Goal: Task Accomplishment & Management: Use online tool/utility

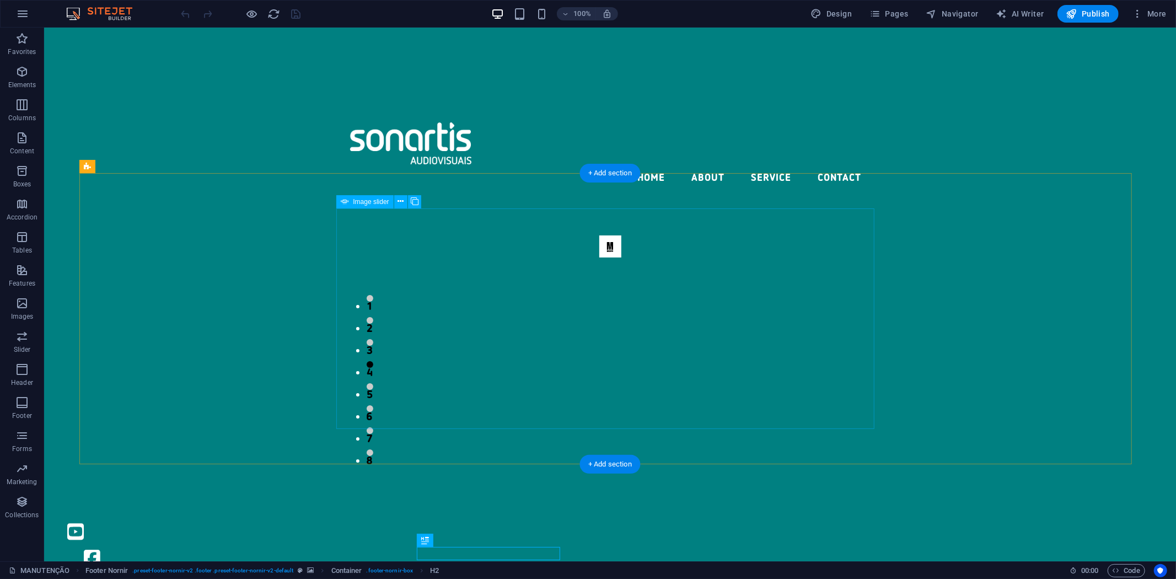
click at [416, 200] on icon at bounding box center [415, 202] width 8 height 12
click at [359, 199] on span "Image slider" at bounding box center [371, 201] width 36 height 7
select select "px"
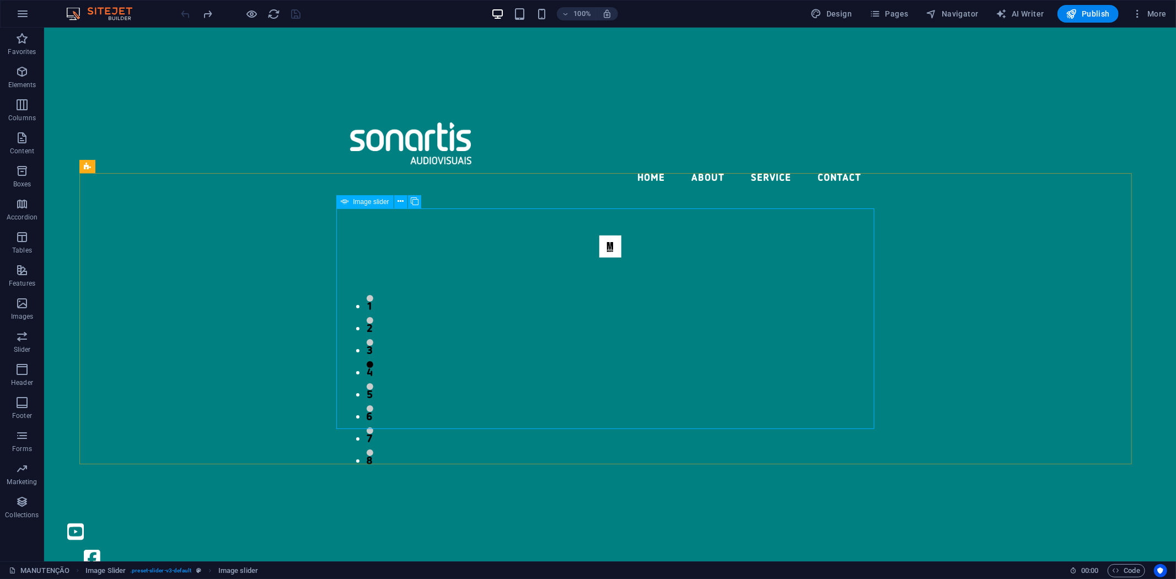
select select "ms"
select select "s"
select select "progressive"
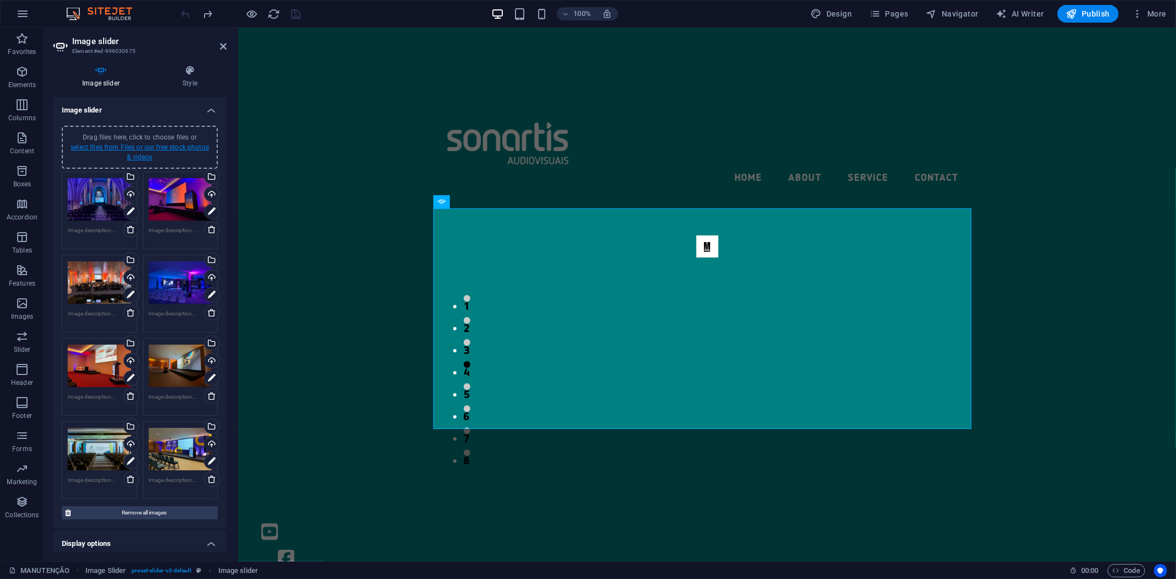
click at [126, 152] on div "Drag files here, click to choose files or select files from Files or our free s…" at bounding box center [139, 147] width 143 height 30
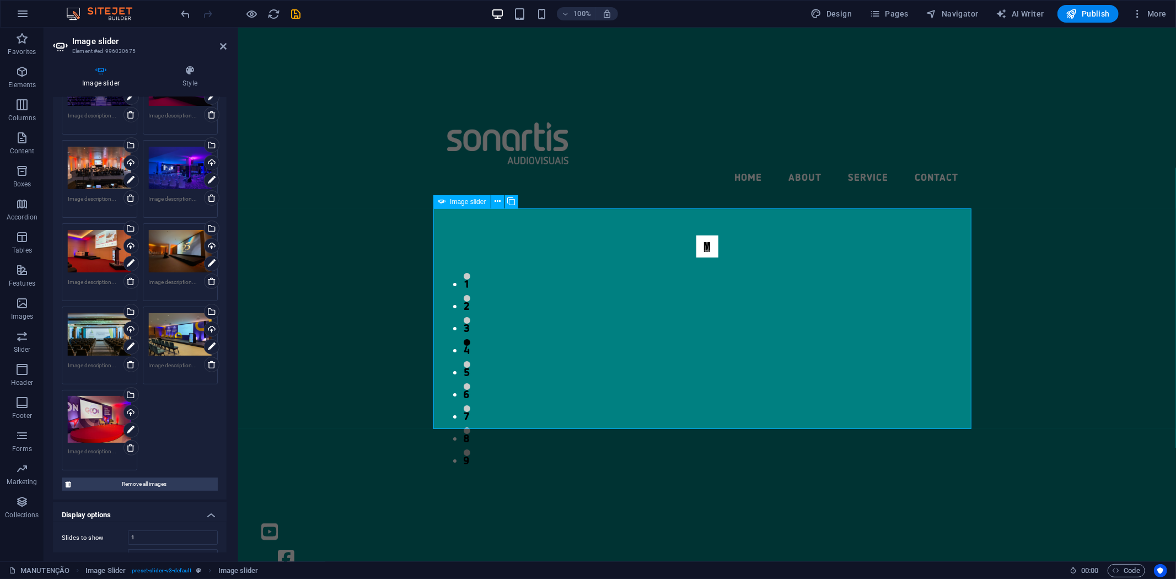
scroll to position [122, 0]
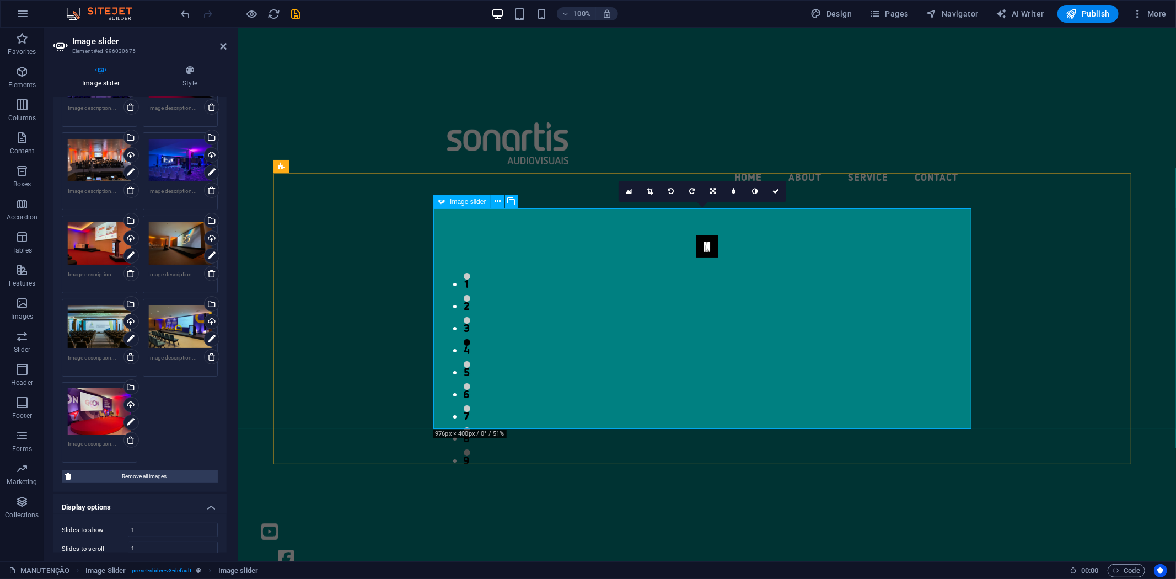
click at [696, 257] on button "Image Slider" at bounding box center [707, 246] width 22 height 22
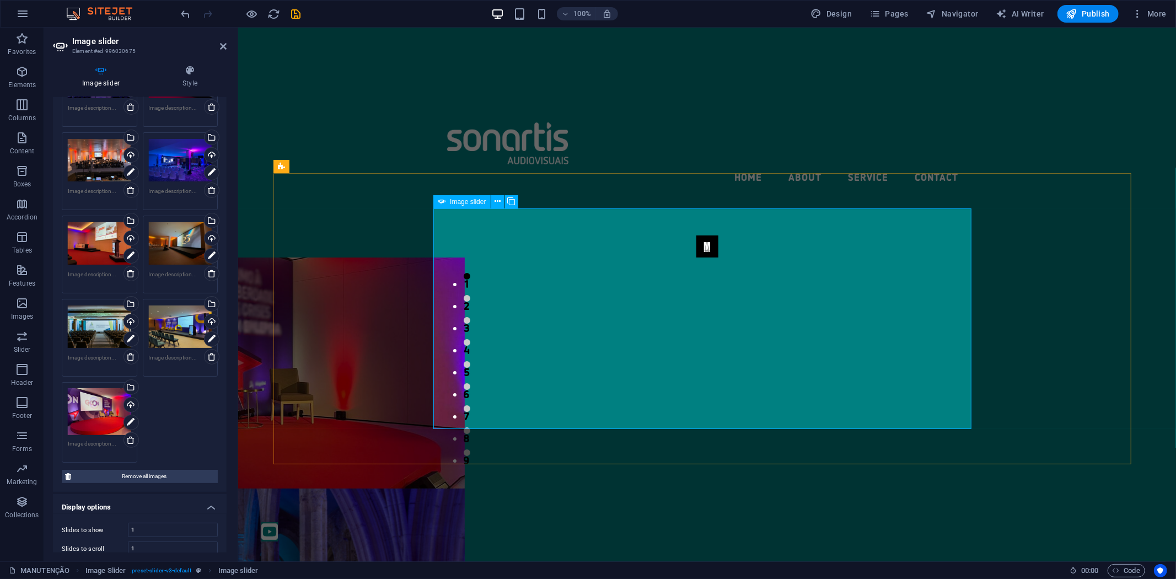
click at [696, 257] on button "Image Slider" at bounding box center [707, 246] width 22 height 22
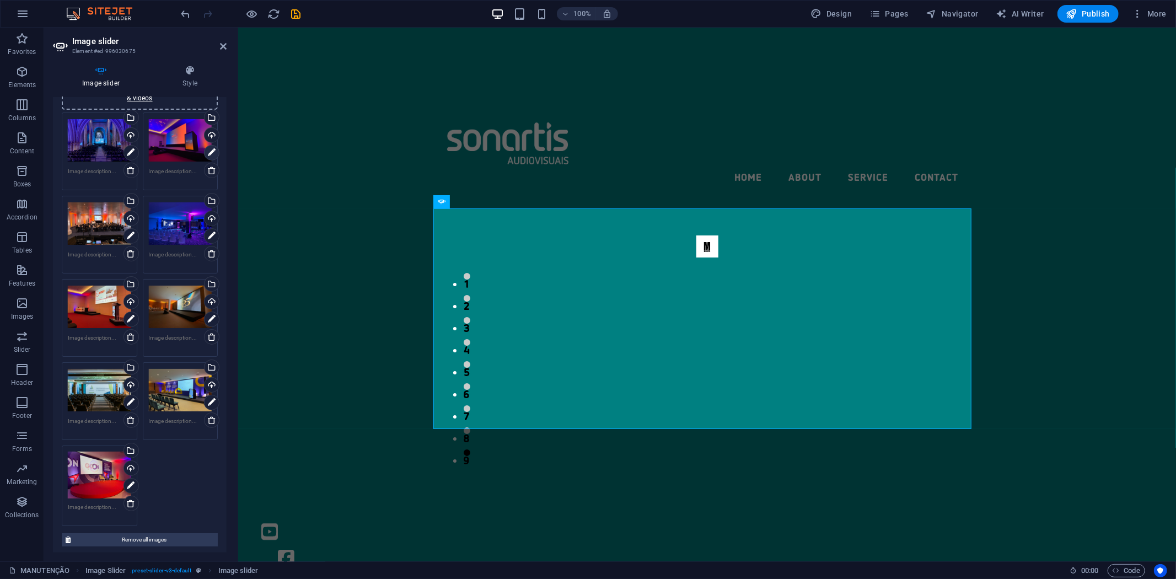
scroll to position [0, 0]
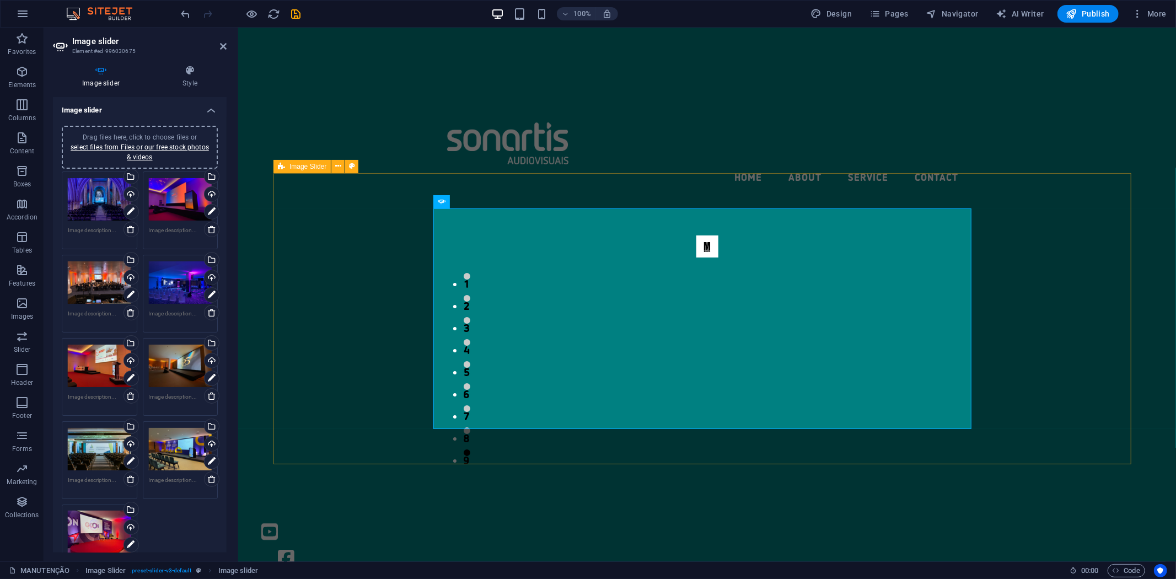
click at [376, 200] on div "1 2 3 4 5 6 7 8 9" at bounding box center [706, 345] width 867 height 291
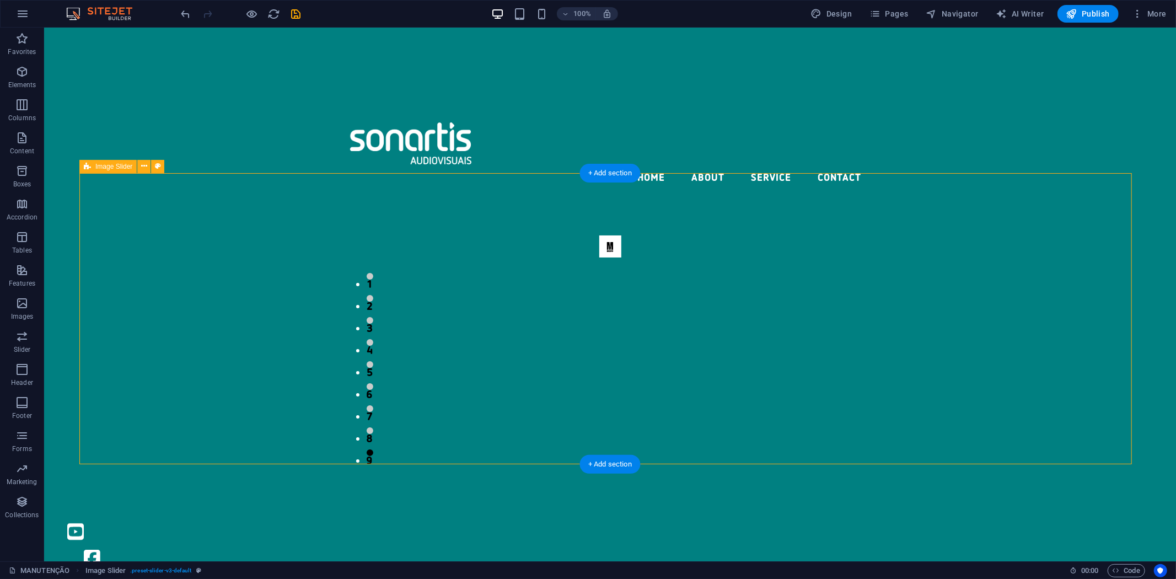
click at [242, 225] on div "1 2 3 4 5 6 7 8 9" at bounding box center [609, 345] width 1061 height 291
click at [242, 223] on div "1 2 3 4 5 6 7 8 9" at bounding box center [609, 345] width 1061 height 291
select select "region"
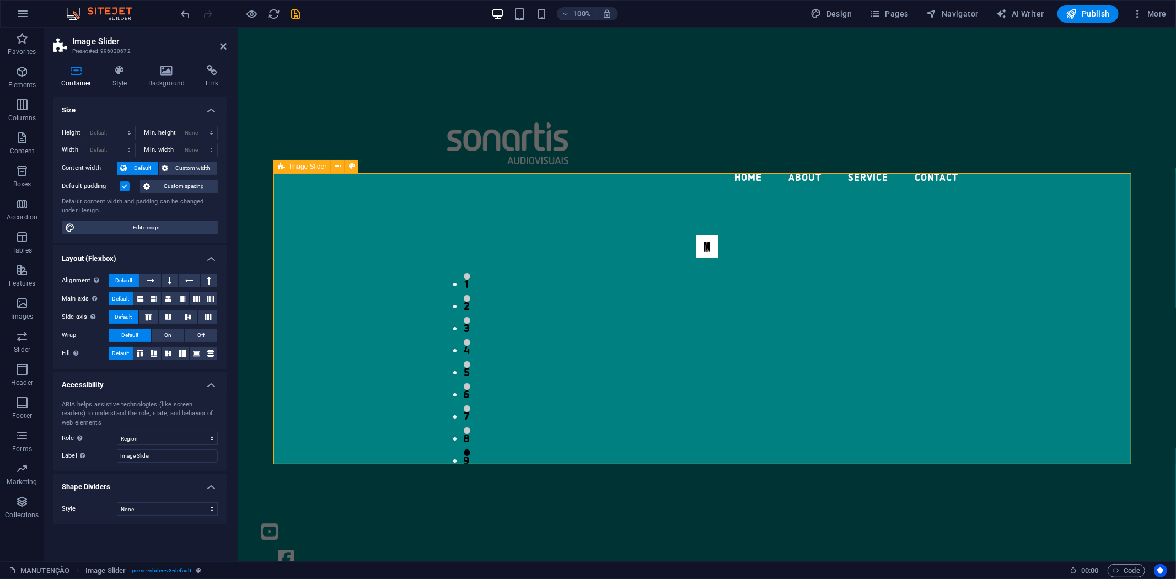
click at [279, 166] on icon at bounding box center [281, 166] width 7 height 13
click at [466, 202] on span "Image slider" at bounding box center [468, 201] width 36 height 7
click at [120, 75] on icon at bounding box center [119, 70] width 31 height 11
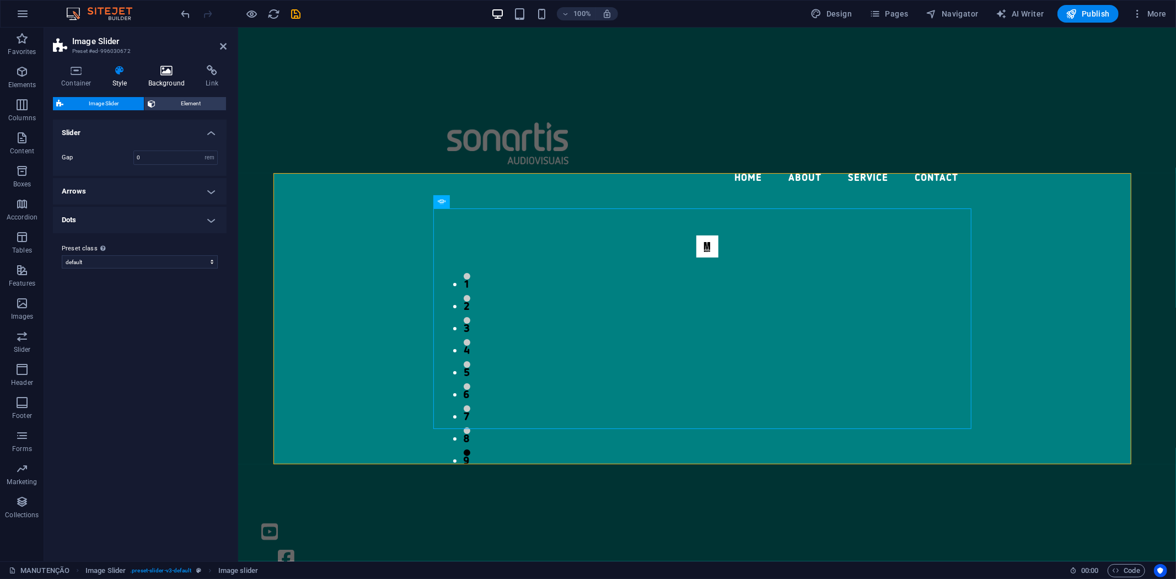
click at [169, 74] on icon at bounding box center [166, 70] width 53 height 11
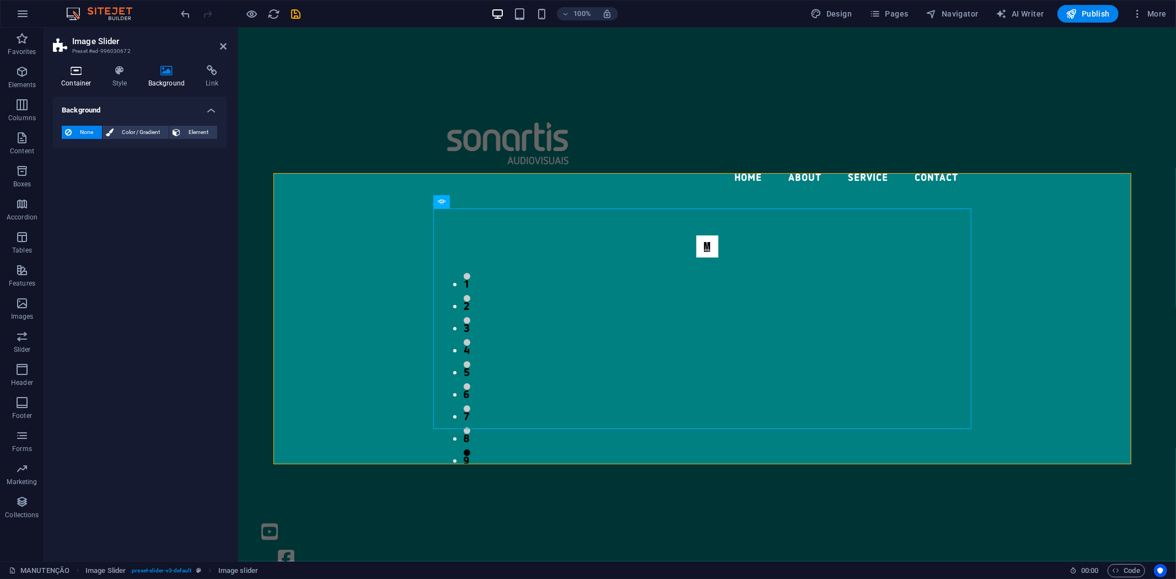
click at [72, 72] on icon at bounding box center [76, 70] width 47 height 11
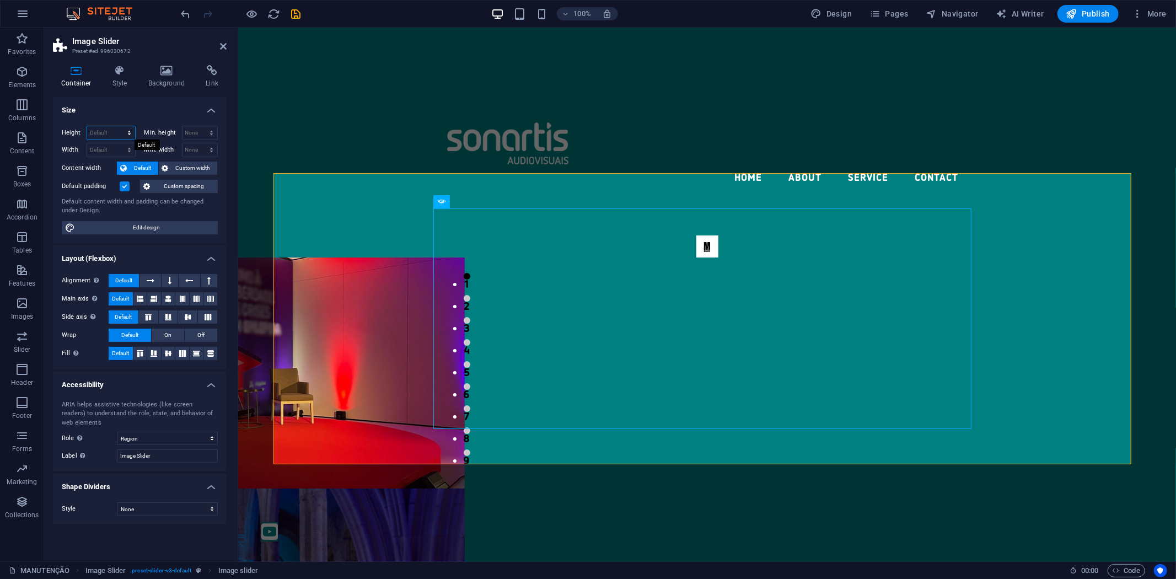
click at [112, 127] on select "Default px rem % vh vw" at bounding box center [111, 132] width 48 height 13
select select "px"
click at [119, 126] on select "Default px rem % vh vw" at bounding box center [111, 132] width 48 height 13
type input "528"
click at [191, 132] on select "None px rem % vh vw" at bounding box center [199, 132] width 35 height 13
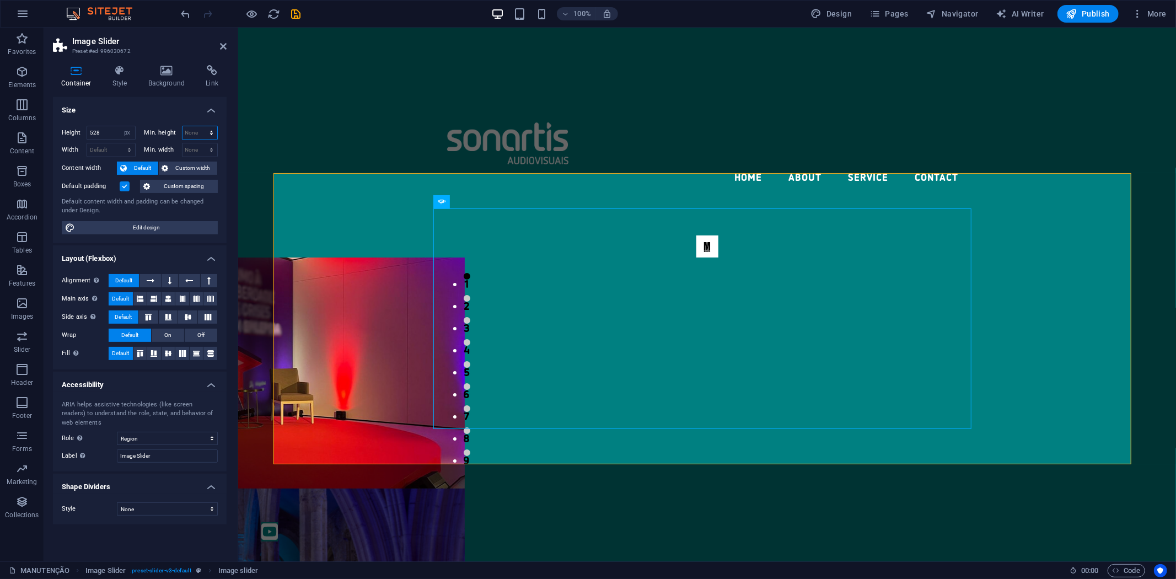
select select "px"
click at [201, 126] on select "None px rem % vh vw" at bounding box center [199, 132] width 35 height 13
type input "0"
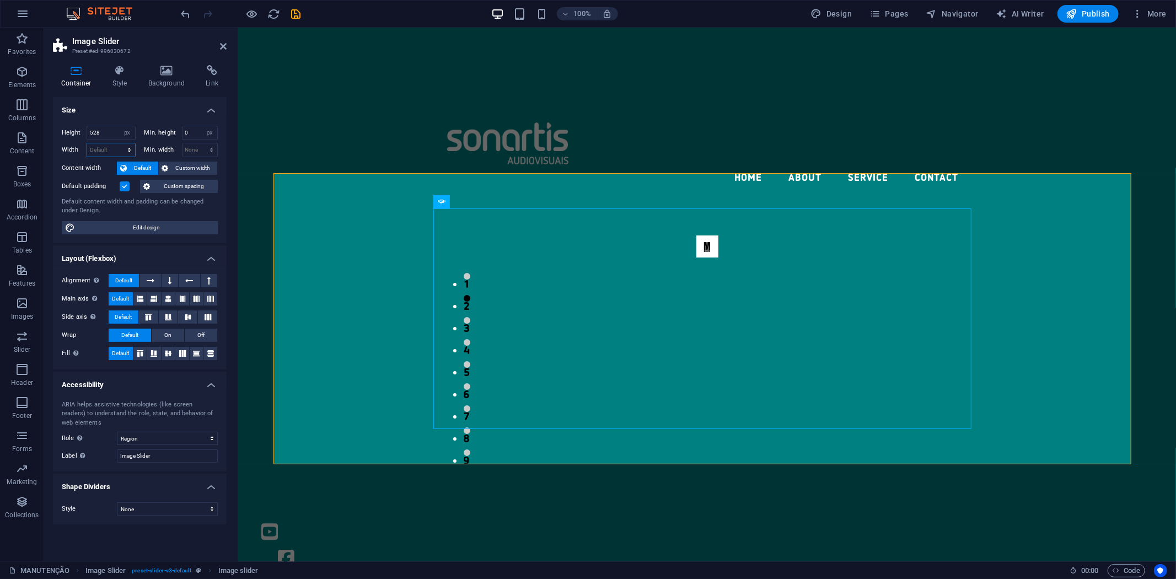
click at [102, 152] on select "Default px rem % em vh vw" at bounding box center [111, 149] width 48 height 13
select select "px"
click at [119, 143] on select "Default px rem % em vh vw" at bounding box center [111, 149] width 48 height 13
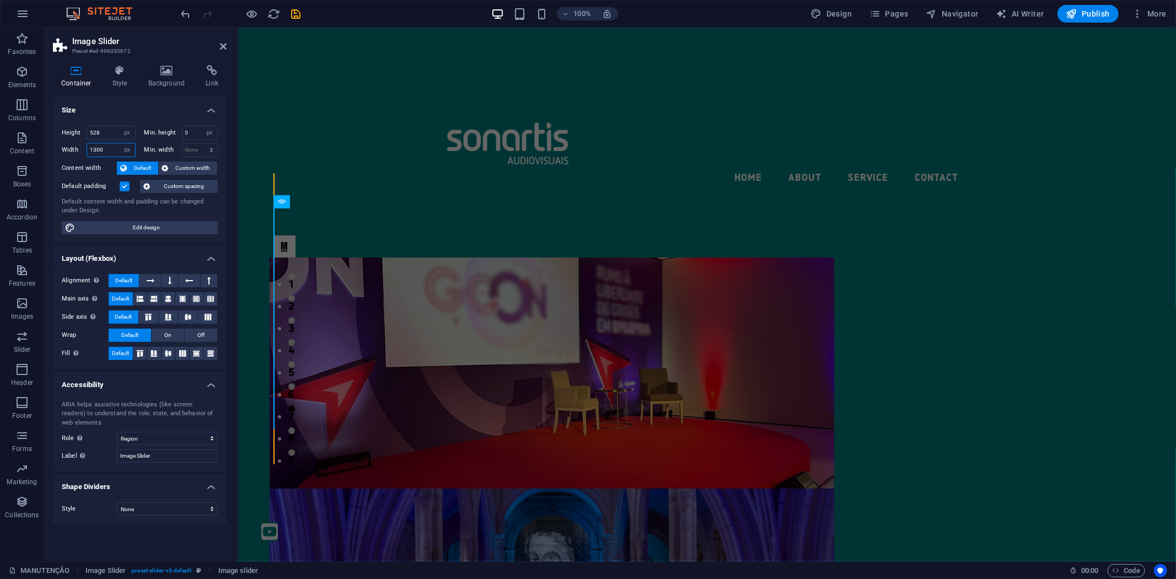
type input "1300"
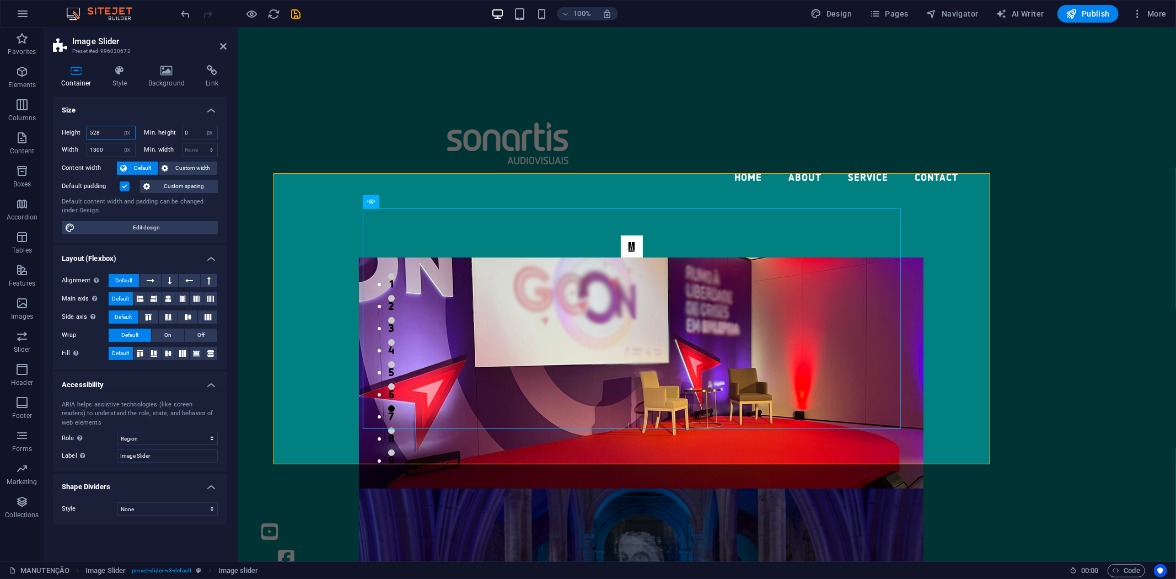
click at [101, 132] on input "528" at bounding box center [111, 132] width 48 height 13
drag, startPoint x: 101, startPoint y: 132, endPoint x: 75, endPoint y: 130, distance: 26.0
click at [75, 130] on div "Height 528 Default px rem % vh vw" at bounding box center [99, 133] width 74 height 14
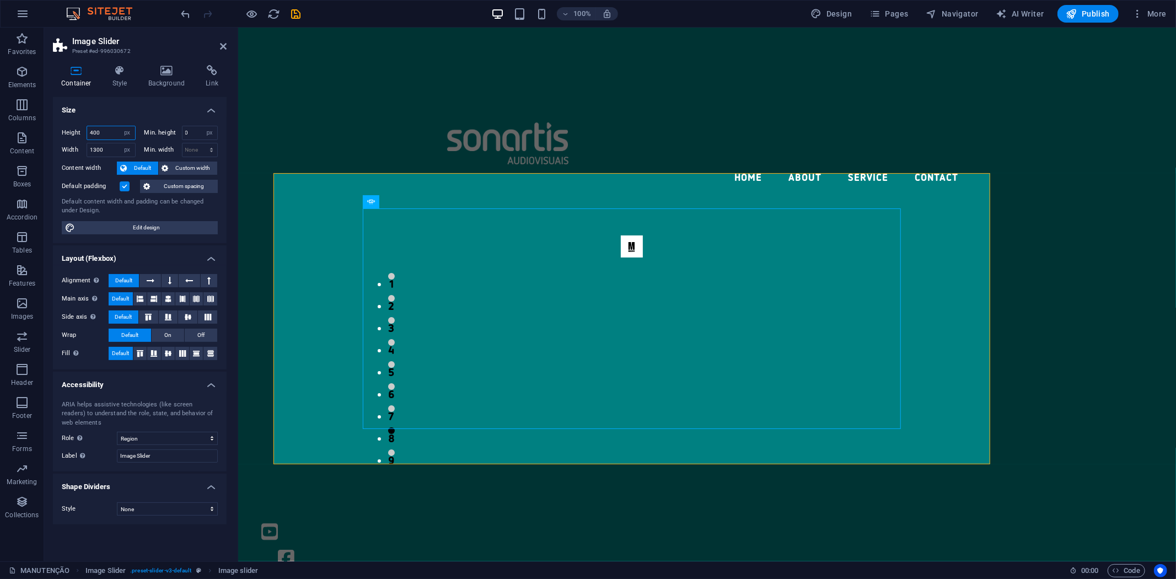
type input "400"
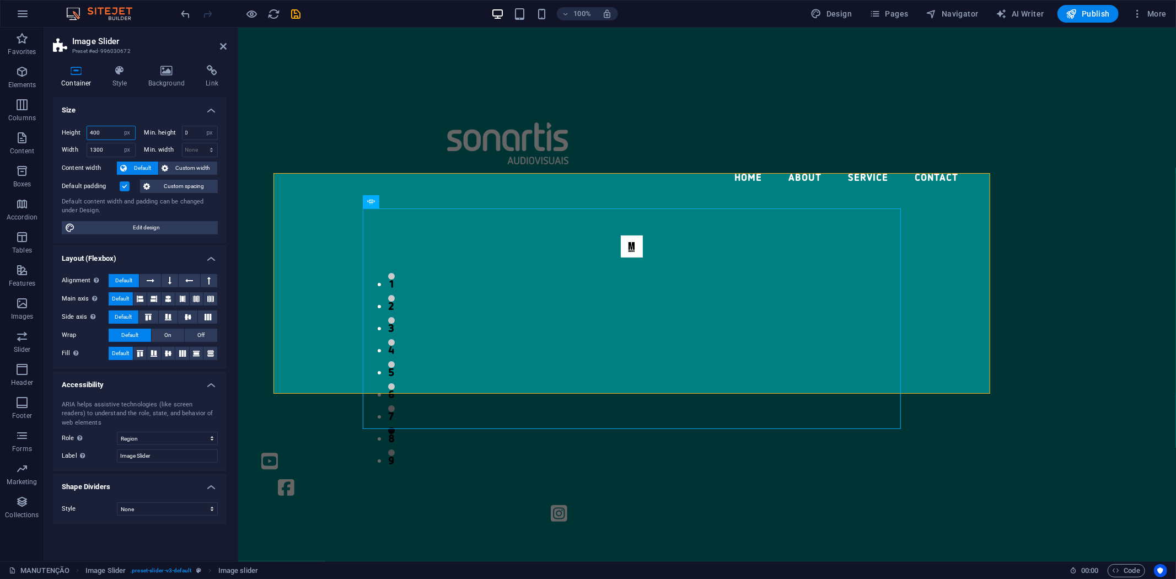
drag, startPoint x: 82, startPoint y: 134, endPoint x: 54, endPoint y: 128, distance: 28.1
click at [58, 133] on div "Height 400 Default px rem % vh vw Min. height 0 None px rem % vh vw Width 1300 …" at bounding box center [140, 180] width 174 height 126
click at [134, 133] on div "400 Default px rem % vh vw" at bounding box center [111, 133] width 49 height 14
select select "default"
click at [120, 126] on select "Default px rem % vh vw" at bounding box center [127, 132] width 15 height 13
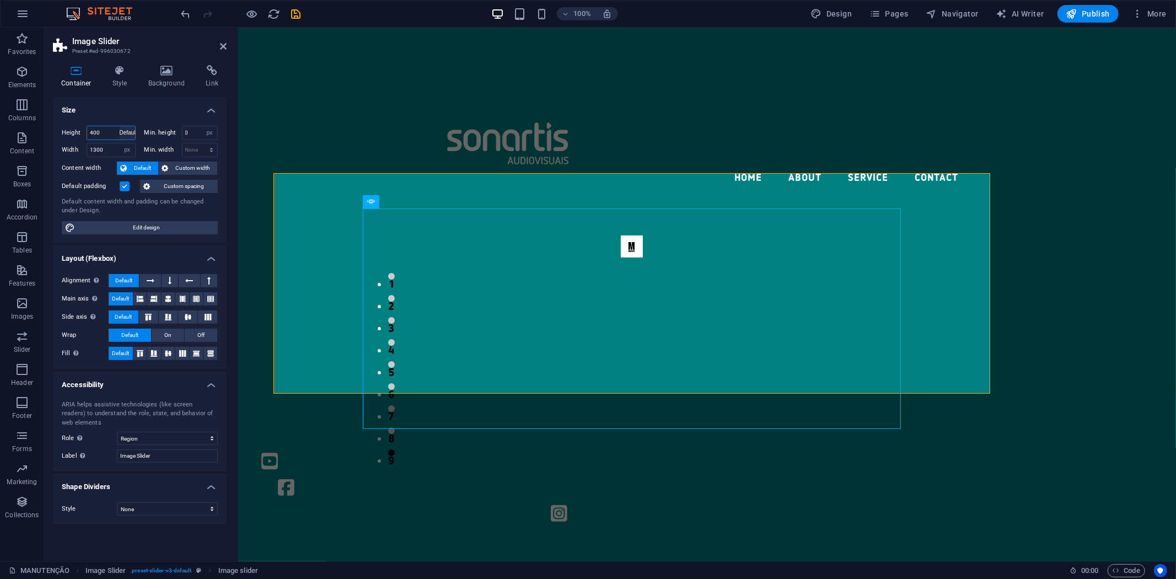
select select "DISABLED_OPTION_VALUE"
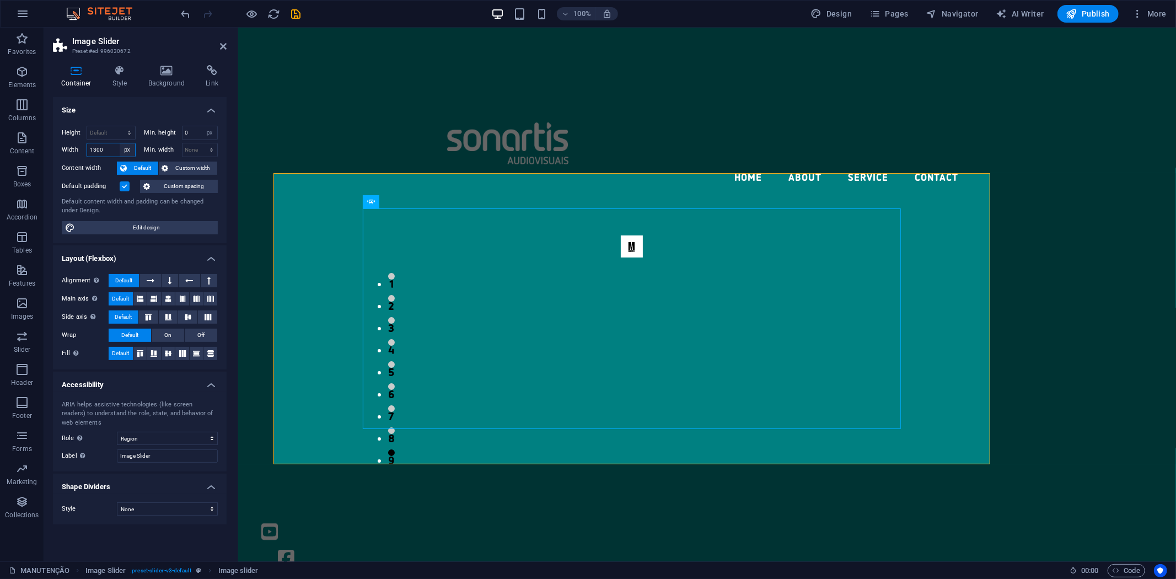
click at [130, 153] on select "Default px rem % em vh vw" at bounding box center [127, 149] width 15 height 13
select select "default"
click at [120, 143] on select "Default px rem % em vh vw" at bounding box center [127, 149] width 15 height 13
select select "DISABLED_OPTION_VALUE"
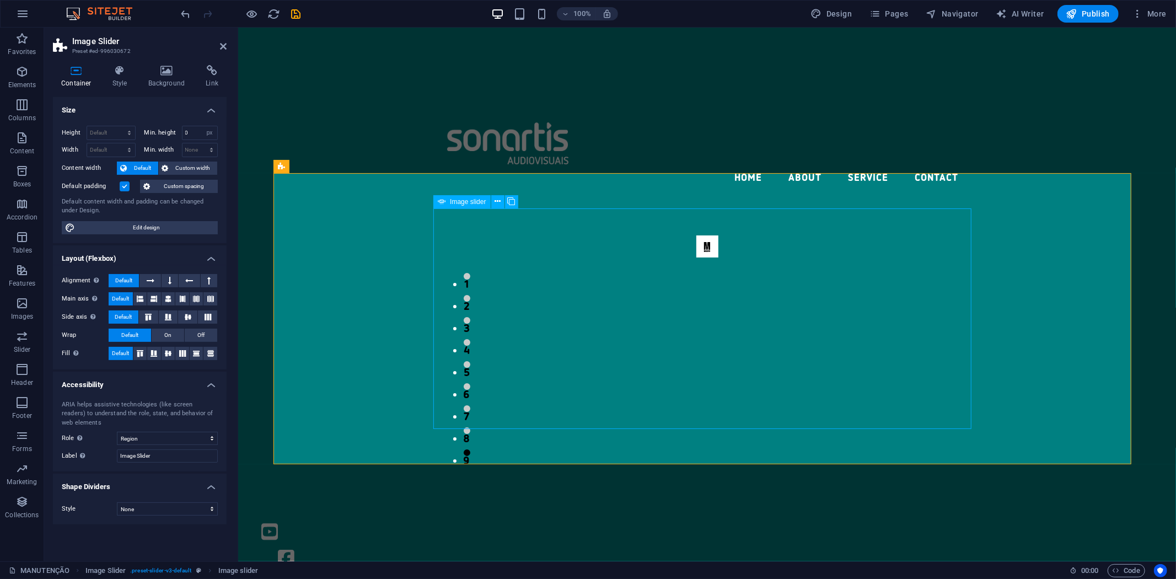
drag, startPoint x: 469, startPoint y: 221, endPoint x: 458, endPoint y: 210, distance: 15.6
select select "px"
select select "ms"
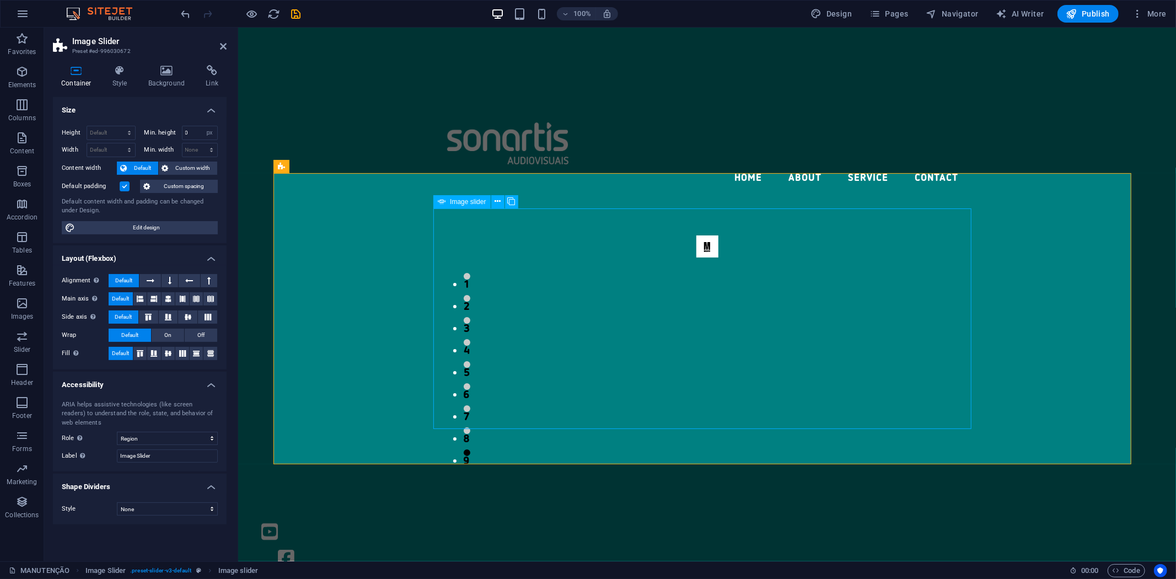
select select "s"
select select "progressive"
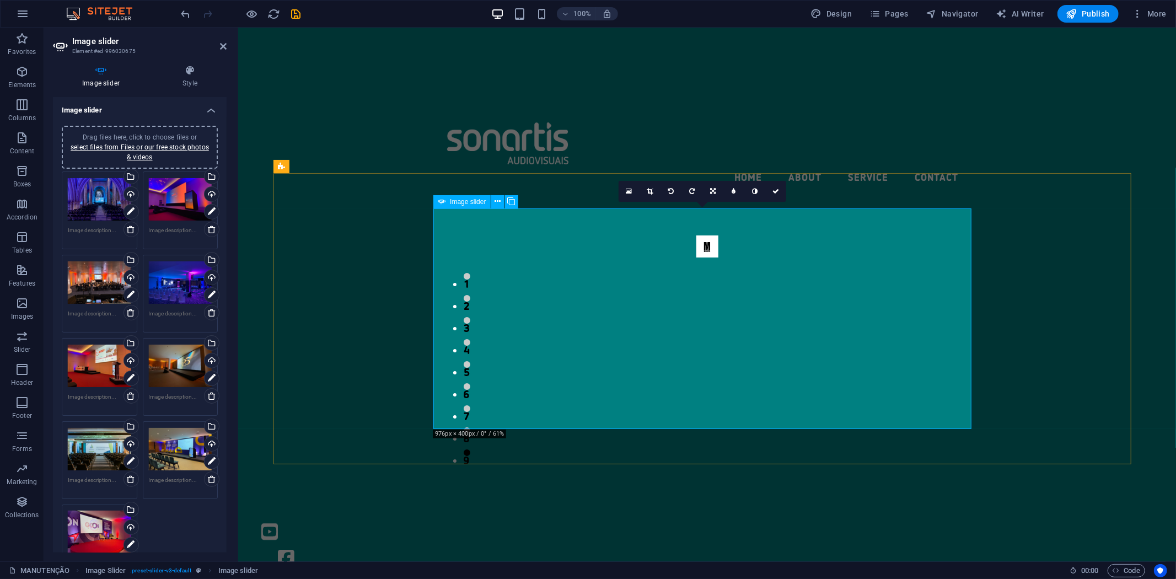
click at [451, 201] on span "Image slider" at bounding box center [468, 201] width 36 height 7
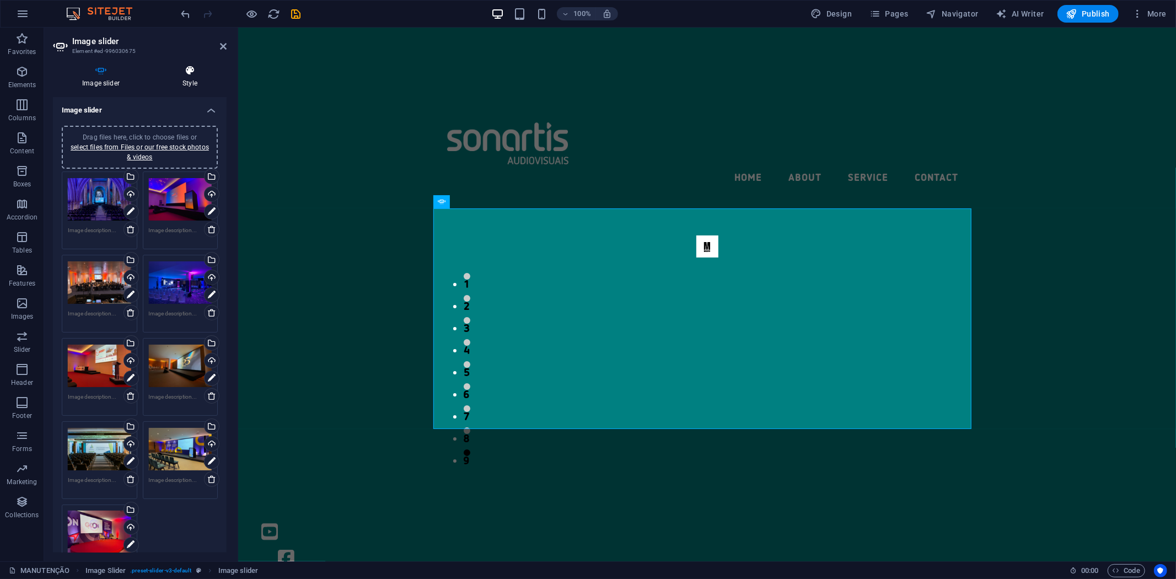
click at [195, 75] on icon at bounding box center [189, 70] width 73 height 11
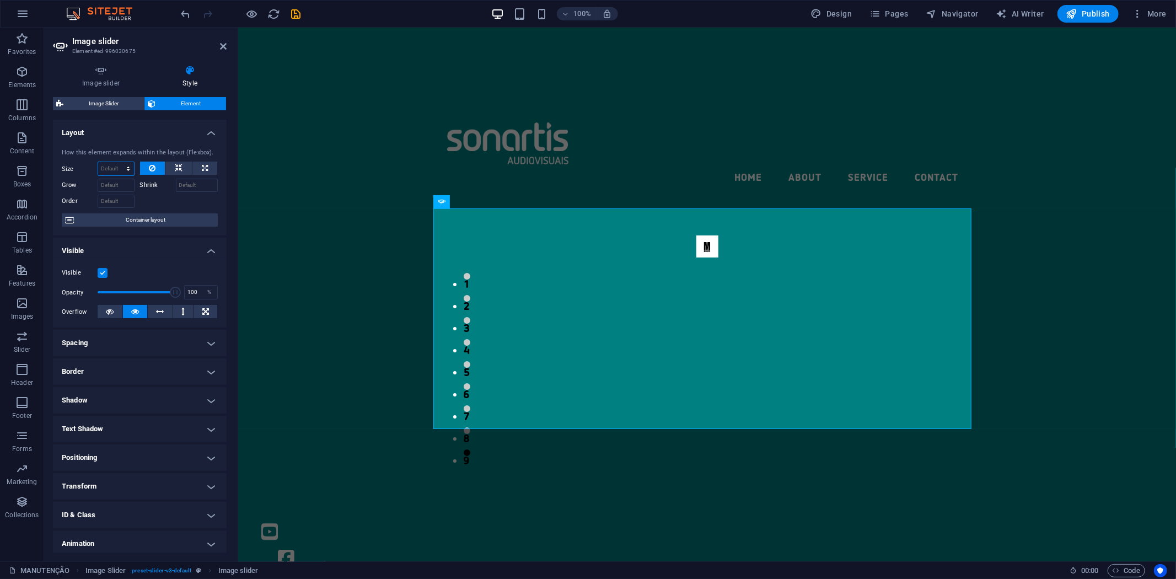
click at [120, 164] on select "Default auto px % 1/1 1/2 1/3 1/4 1/5 1/6 1/7 1/8 1/9 1/10" at bounding box center [116, 168] width 36 height 13
select select "px"
click at [117, 162] on select "Default auto px % 1/1 1/2 1/3 1/4 1/5 1/6 1/7 1/8 1/9 1/10" at bounding box center [116, 168] width 36 height 13
drag, startPoint x: 114, startPoint y: 168, endPoint x: 82, endPoint y: 164, distance: 32.3
click at [82, 164] on div "Size 1556 Default auto px % 1/1 1/2 1/3 1/4 1/5 1/6 1/7 1/8 1/9 1/10" at bounding box center [98, 168] width 73 height 14
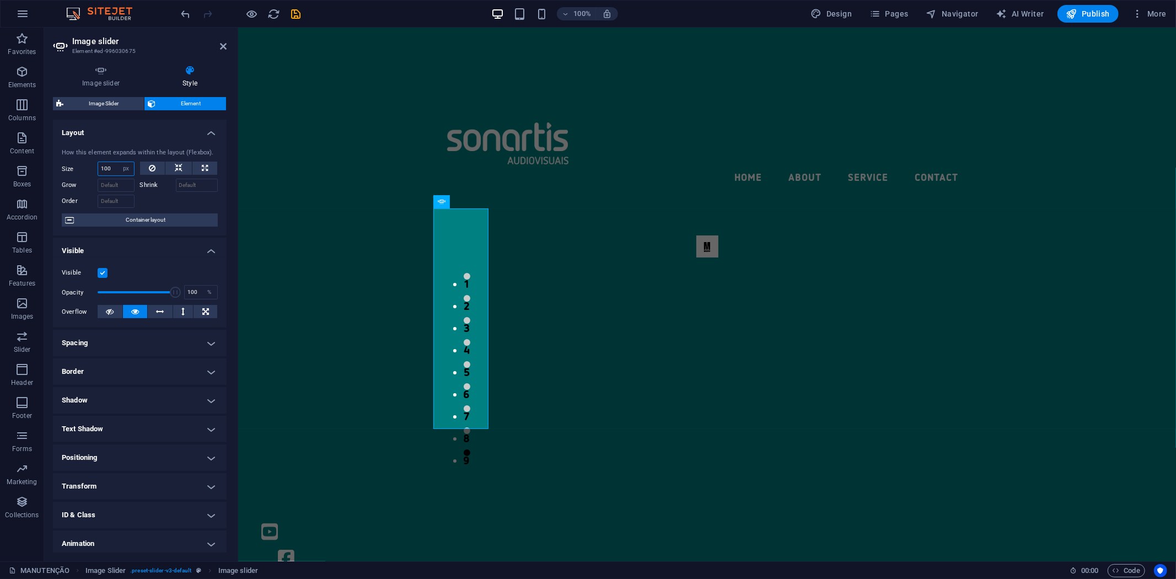
drag, startPoint x: 113, startPoint y: 171, endPoint x: 52, endPoint y: 164, distance: 61.5
click at [58, 166] on div "How this element expands within the layout (Flexbox). Size 100 Default auto px …" at bounding box center [140, 187] width 174 height 96
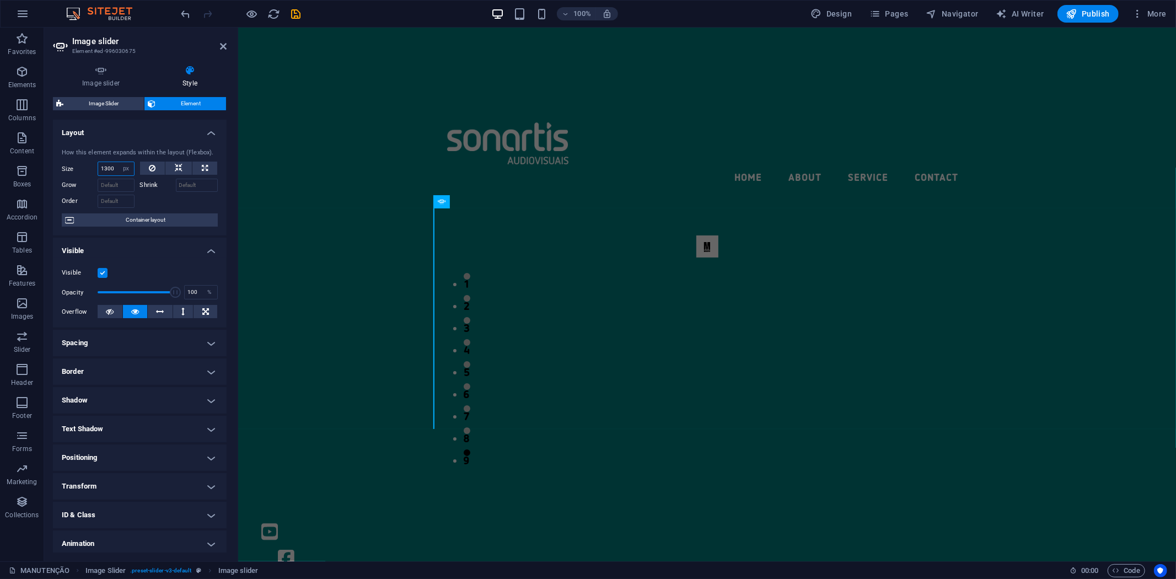
type input "1300"
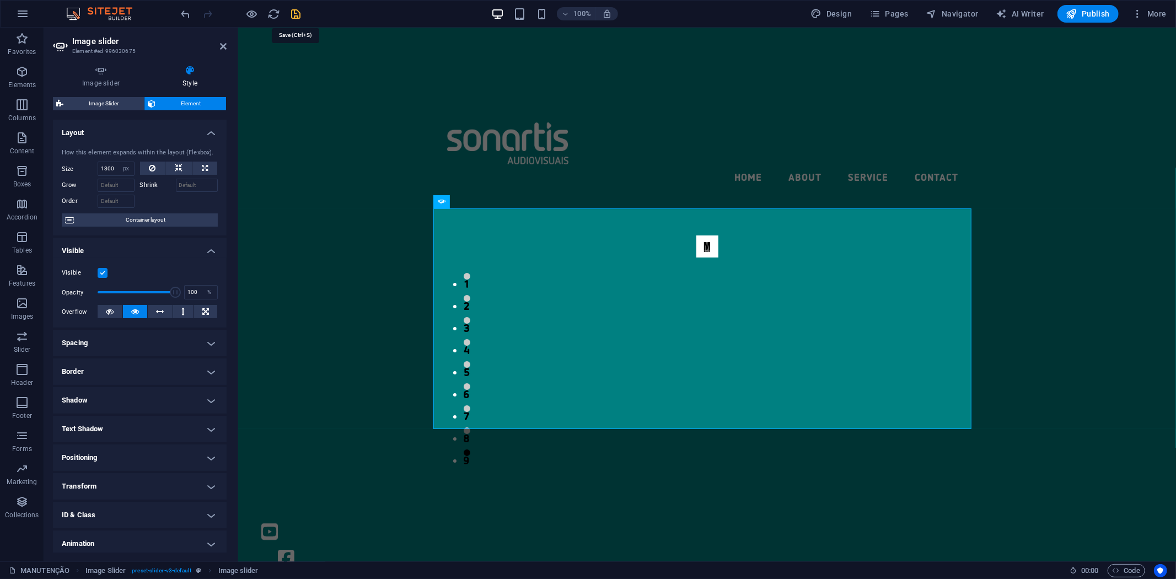
click at [298, 12] on icon "save" at bounding box center [296, 14] width 13 height 13
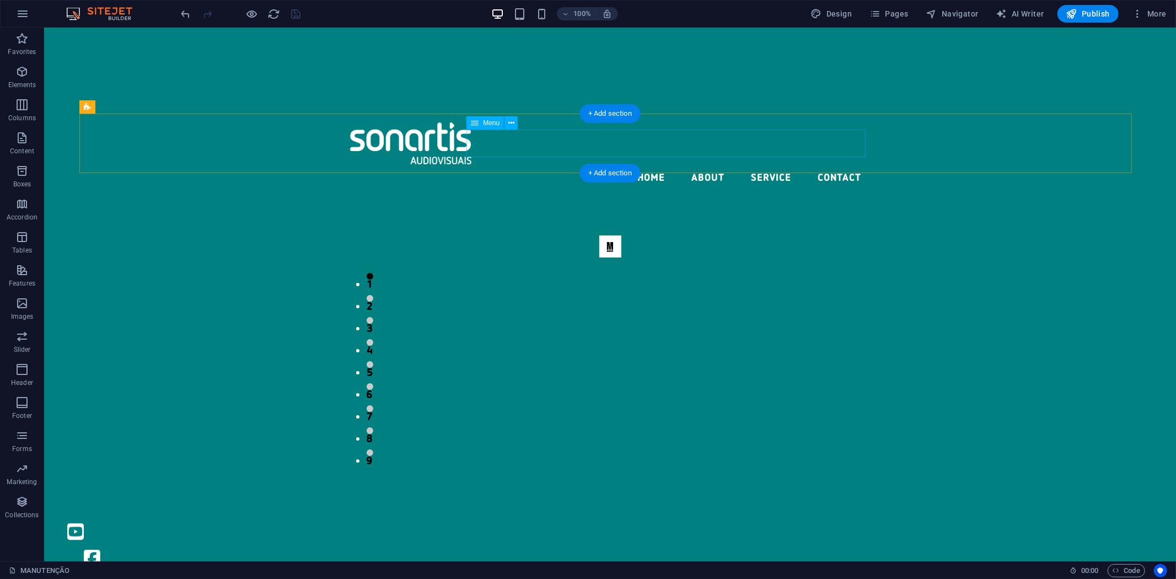
click at [614, 164] on nav "Home About Service Contact" at bounding box center [609, 178] width 520 height 28
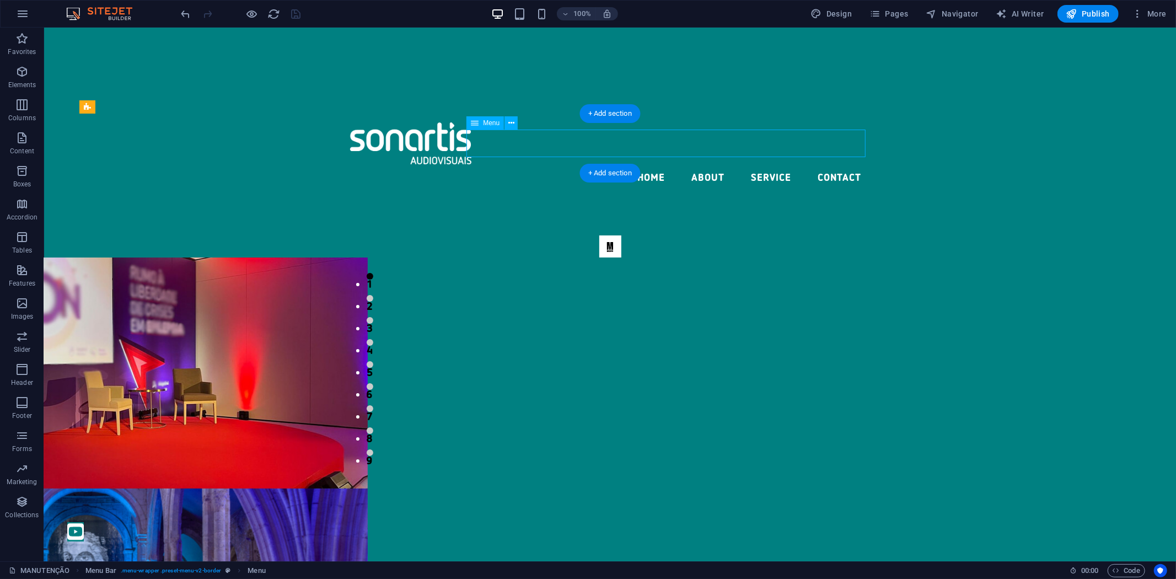
drag, startPoint x: 614, startPoint y: 141, endPoint x: 359, endPoint y: 148, distance: 255.3
click at [613, 164] on nav "Home About Service Contact" at bounding box center [609, 178] width 520 height 28
select select
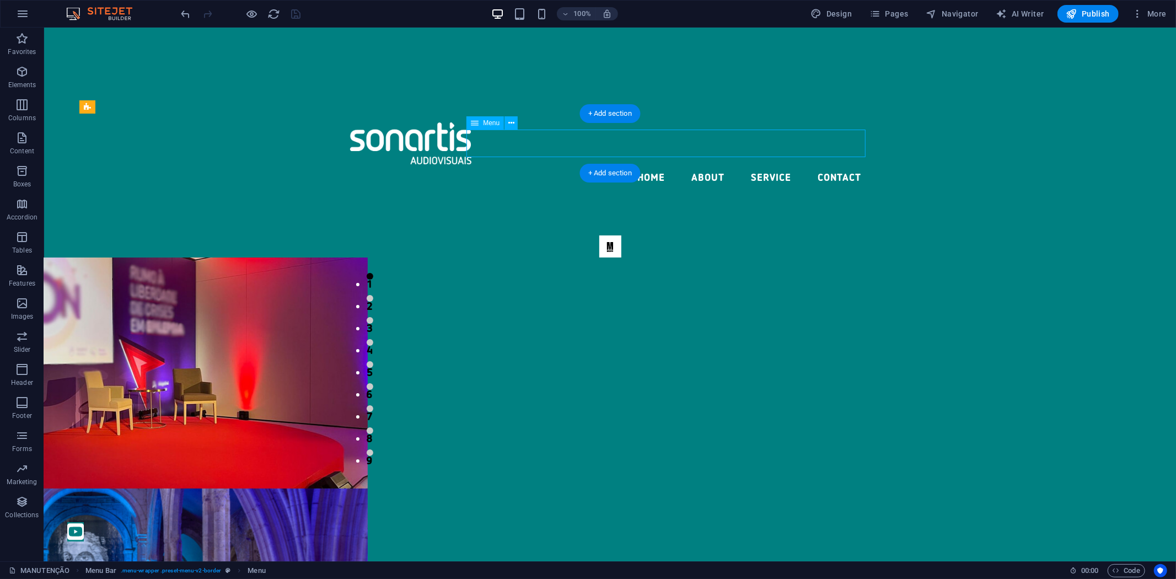
select select
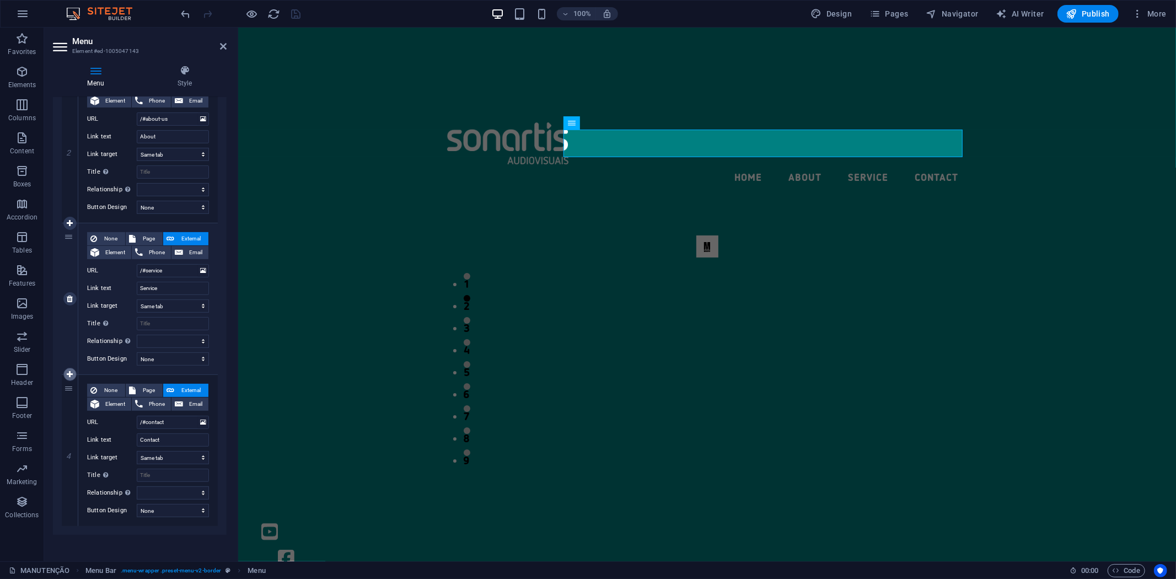
scroll to position [285, 0]
click at [0, 0] on icon at bounding box center [0, 0] width 0 height 0
select select
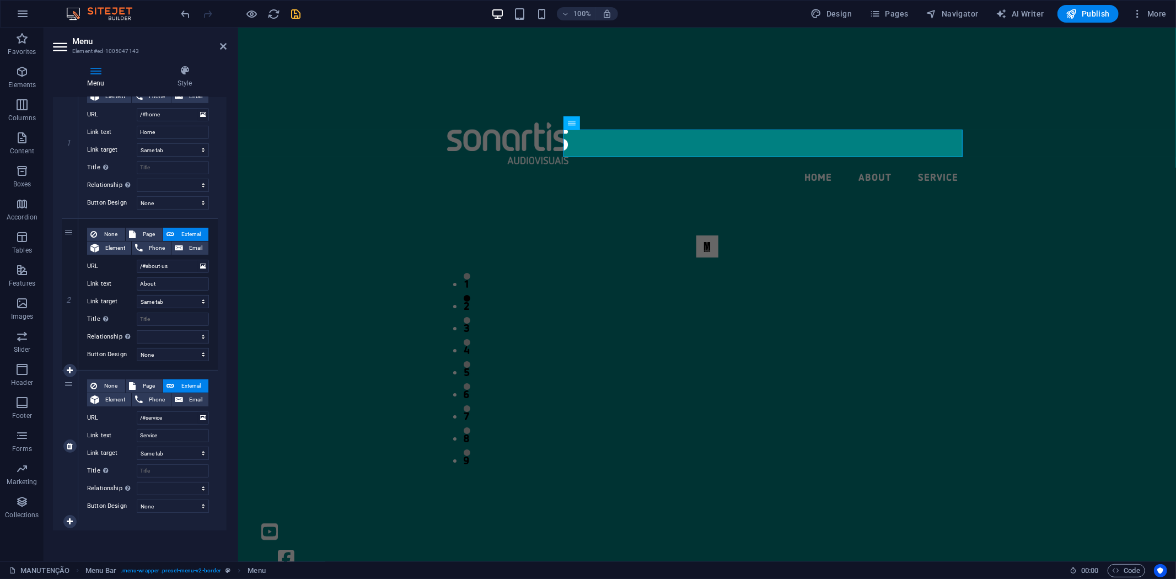
scroll to position [134, 0]
click at [72, 291] on icon at bounding box center [70, 295] width 6 height 8
select select
type input "/#service"
type input "Service"
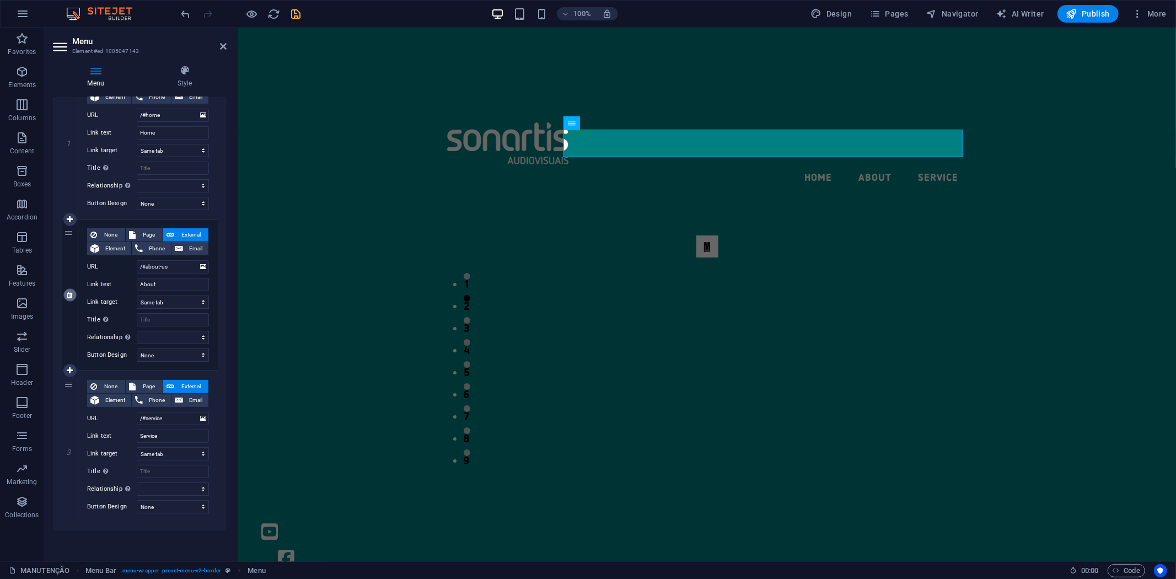
select select
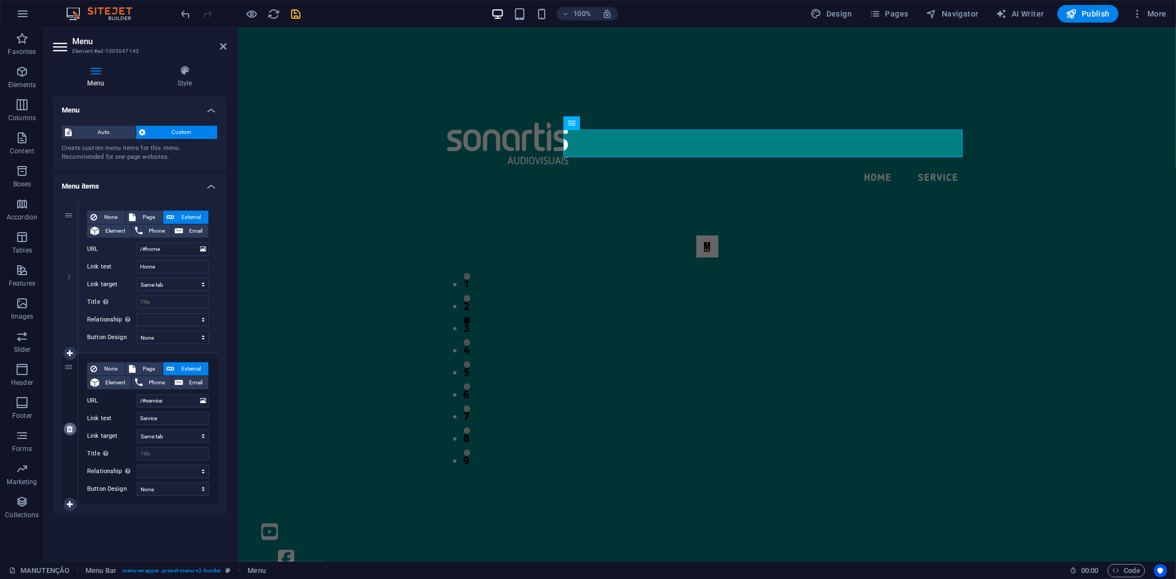
click at [72, 425] on icon at bounding box center [70, 429] width 6 height 8
select select
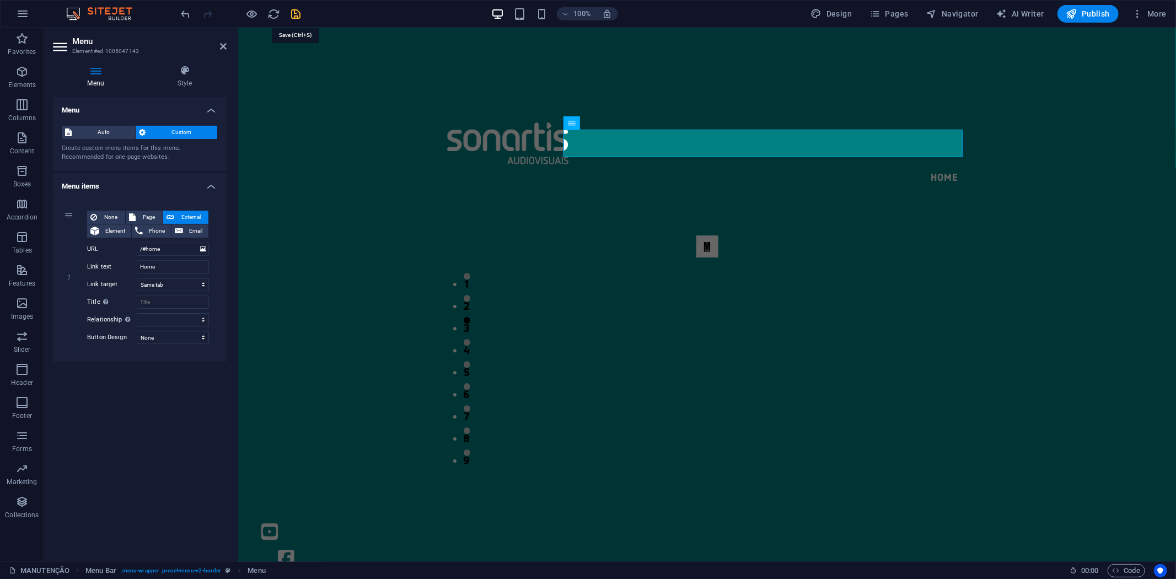
click at [290, 14] on icon "save" at bounding box center [296, 14] width 13 height 13
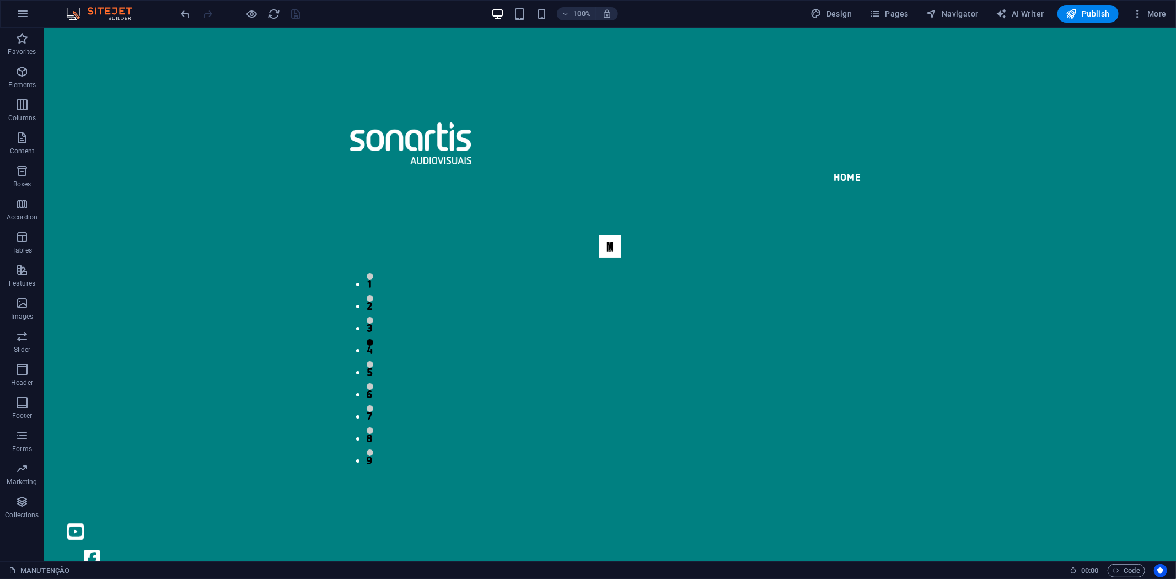
click at [1031, 513] on div "Menu Home 1 2 3 4 5 6 7 8 9 Contactos [STREET_ADDRESS] [PHONE_NUMBER] [EMAIL_AD…" at bounding box center [609, 516] width 1061 height 909
